Goal: Use online tool/utility: Utilize a website feature to perform a specific function

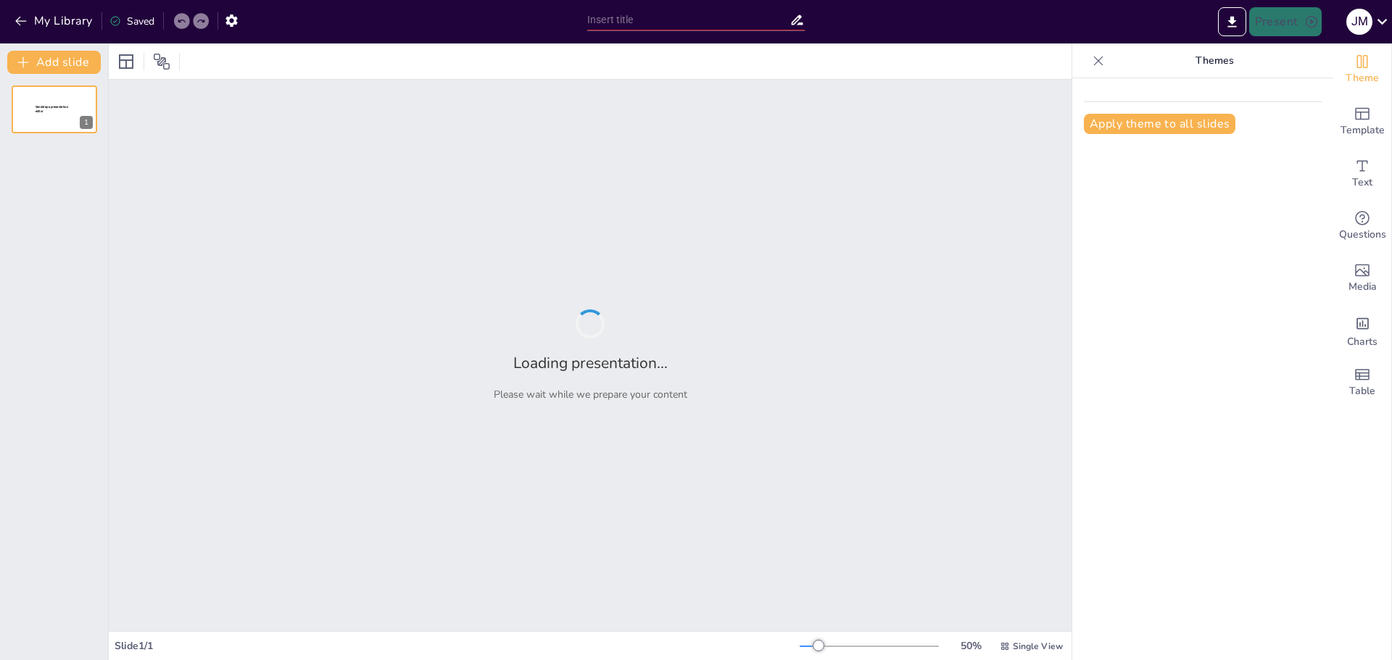
type input "Imported Presentacion_Flujo_Facturas.pptx"
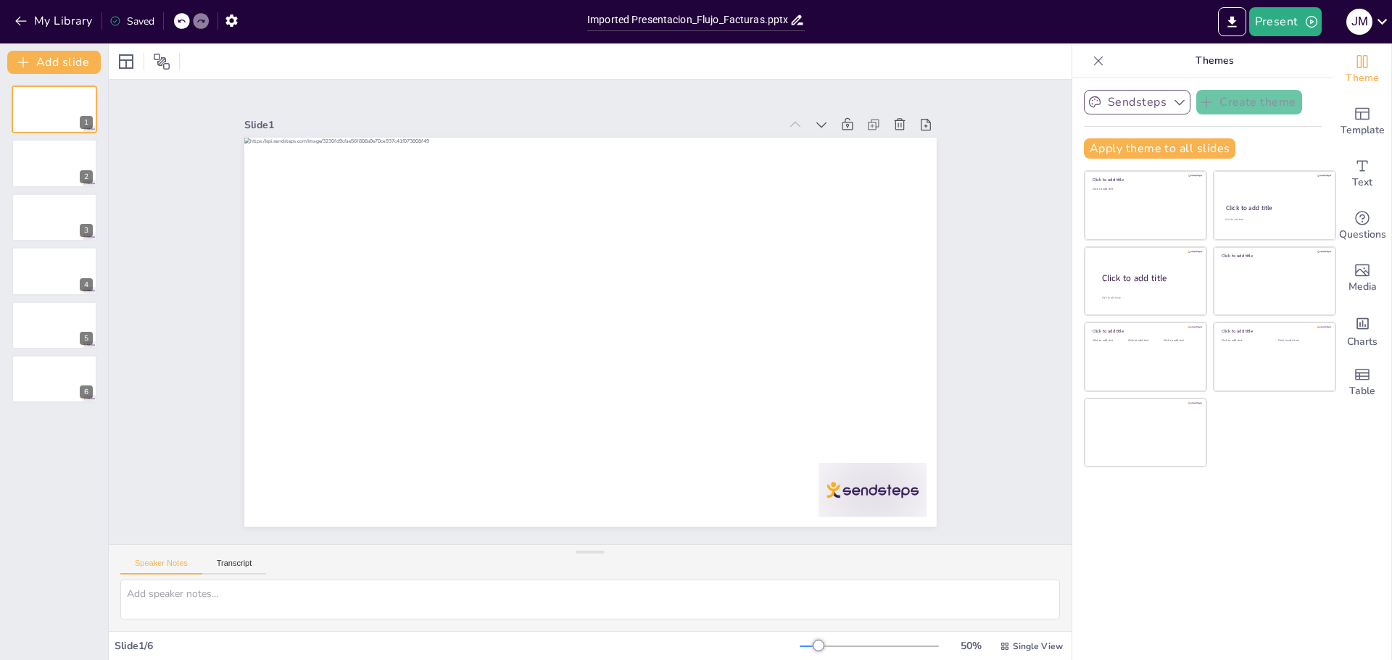
click at [1172, 99] on icon "button" at bounding box center [1179, 102] width 14 height 14
click at [1165, 560] on div "Sendsteps Create theme Sendsteps Themes Sendsteps Apply theme to all slides Cli…" at bounding box center [1202, 369] width 261 height 582
click at [23, 153] on div at bounding box center [54, 163] width 87 height 49
click at [28, 204] on div at bounding box center [54, 217] width 87 height 49
click at [25, 273] on div at bounding box center [54, 270] width 87 height 49
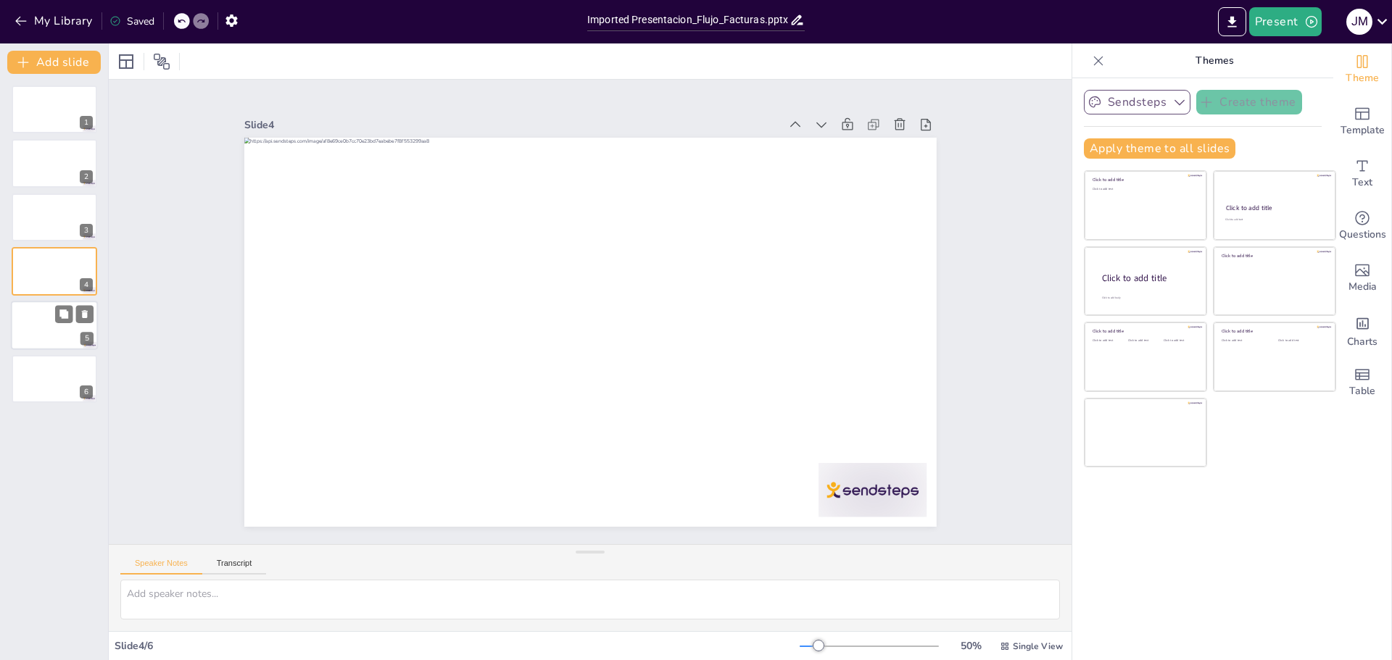
click at [23, 306] on div at bounding box center [54, 325] width 87 height 49
click at [172, 561] on button "Speaker Notes" at bounding box center [161, 567] width 82 height 16
click at [238, 605] on textarea at bounding box center [589, 600] width 939 height 40
type textarea "mejora de manera profesiona con imagenes y diapositivas"
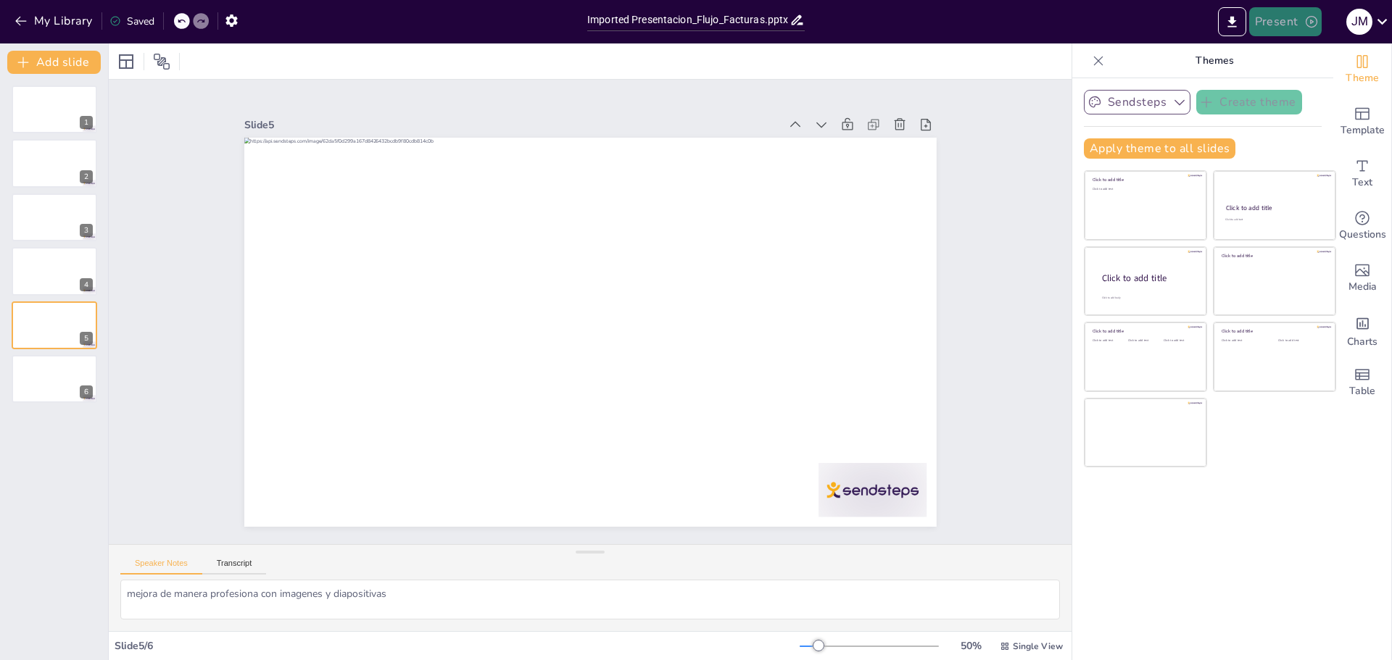
click at [1297, 26] on button "Present" at bounding box center [1285, 21] width 72 height 29
click at [1153, 63] on div at bounding box center [696, 330] width 1392 height 660
click at [1139, 99] on button "Sendsteps" at bounding box center [1137, 102] width 107 height 25
click at [1169, 147] on icon at bounding box center [1175, 152] width 12 height 12
click at [1156, 154] on button "Apply theme to all slides" at bounding box center [1159, 148] width 151 height 20
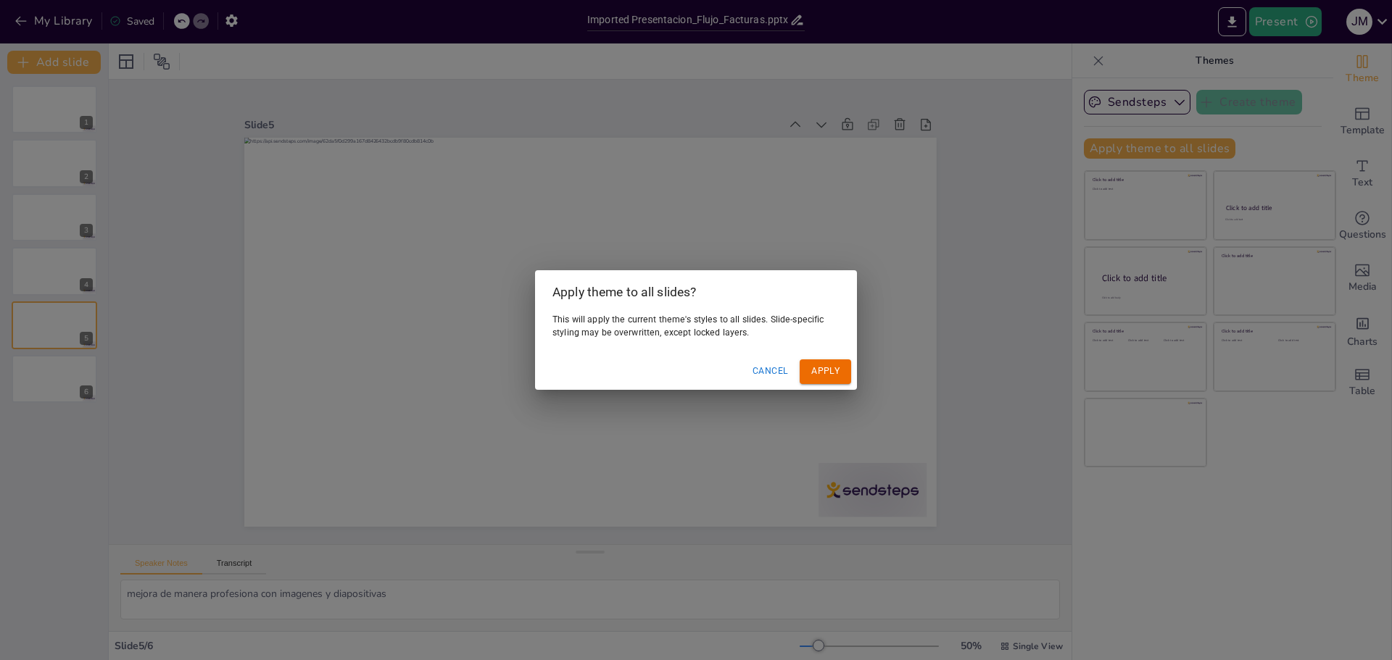
click at [832, 366] on button "Apply" at bounding box center [825, 372] width 51 height 24
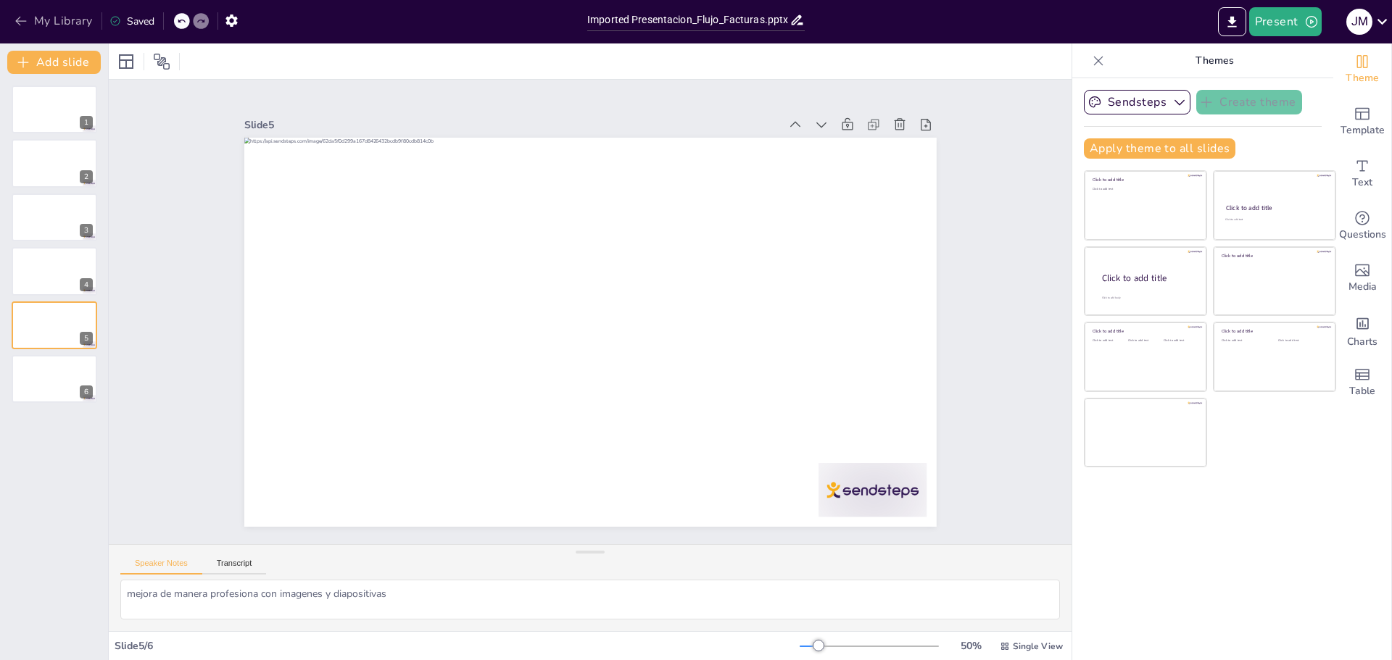
click at [9, 17] on div "My Library Saved" at bounding box center [122, 20] width 245 height 26
click at [19, 20] on icon "button" at bounding box center [21, 21] width 14 height 14
